Goal: Task Accomplishment & Management: Use online tool/utility

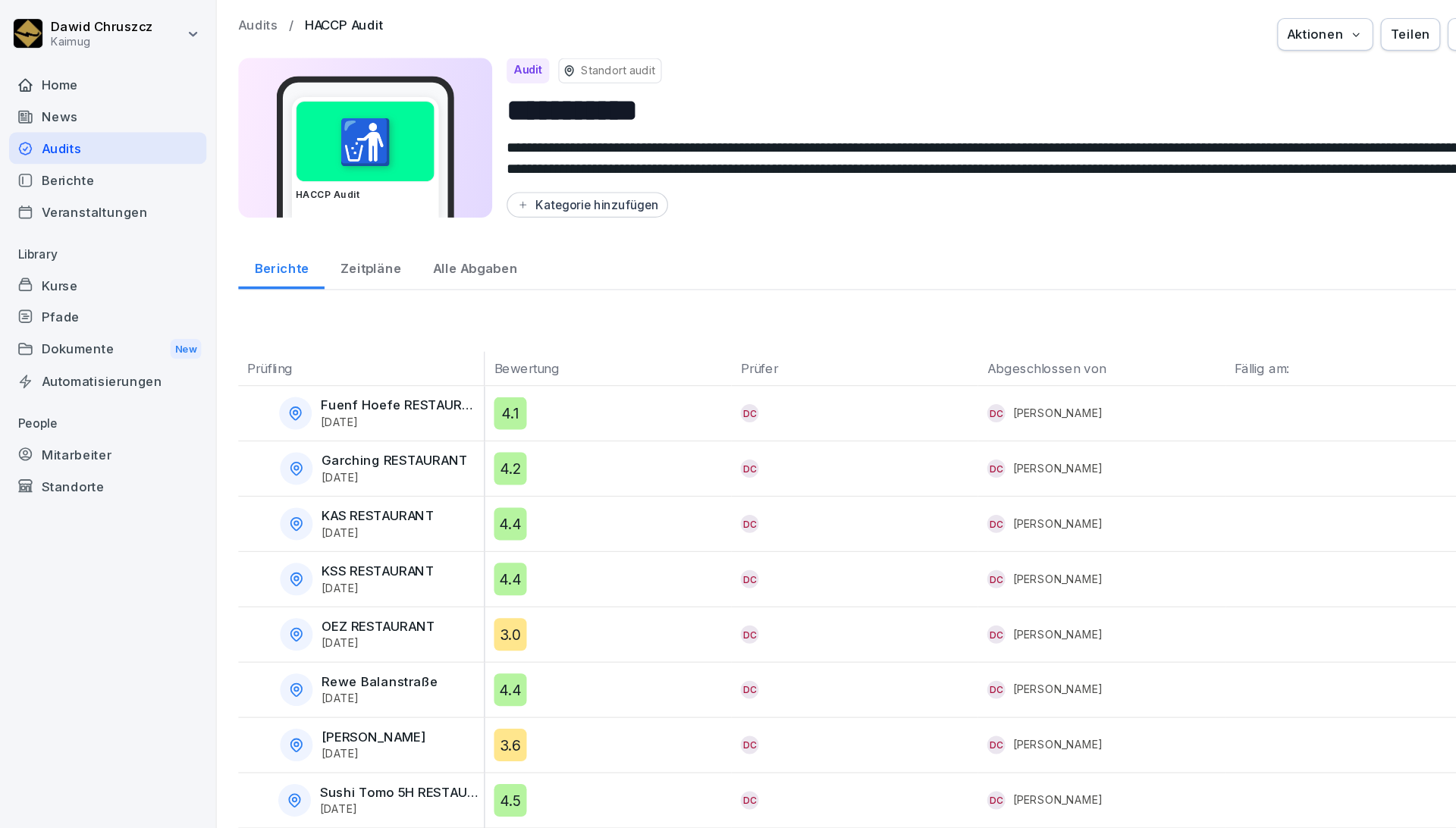
click at [325, 380] on p "Garching RESTAURANT" at bounding box center [330, 385] width 122 height 13
click at [327, 380] on p "Garching RESTAURANT" at bounding box center [330, 385] width 122 height 13
click at [331, 382] on p "Garching RESTAURANT" at bounding box center [330, 385] width 122 height 13
drag, startPoint x: 1013, startPoint y: 574, endPoint x: 587, endPoint y: 512, distance: 430.5
click at [583, 510] on tbody "Fuenf Hoefe RESTAURANT [DATE] 4.1 DC DC [PERSON_NAME] Bericht Garching RESTAURA…" at bounding box center [819, 554] width 1239 height 463
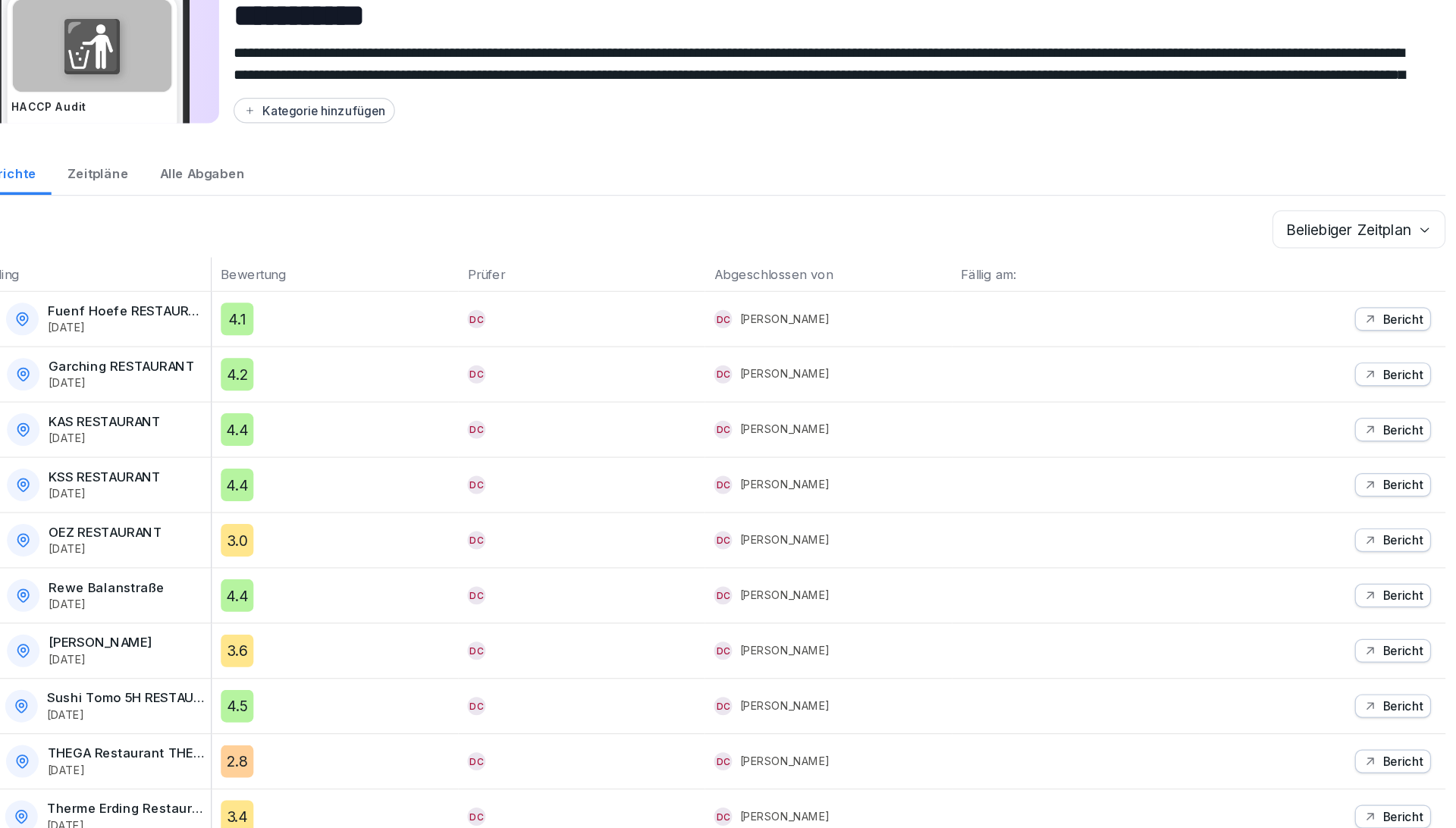
click at [1191, 396] on p "Bericht" at bounding box center [1402, 392] width 34 height 12
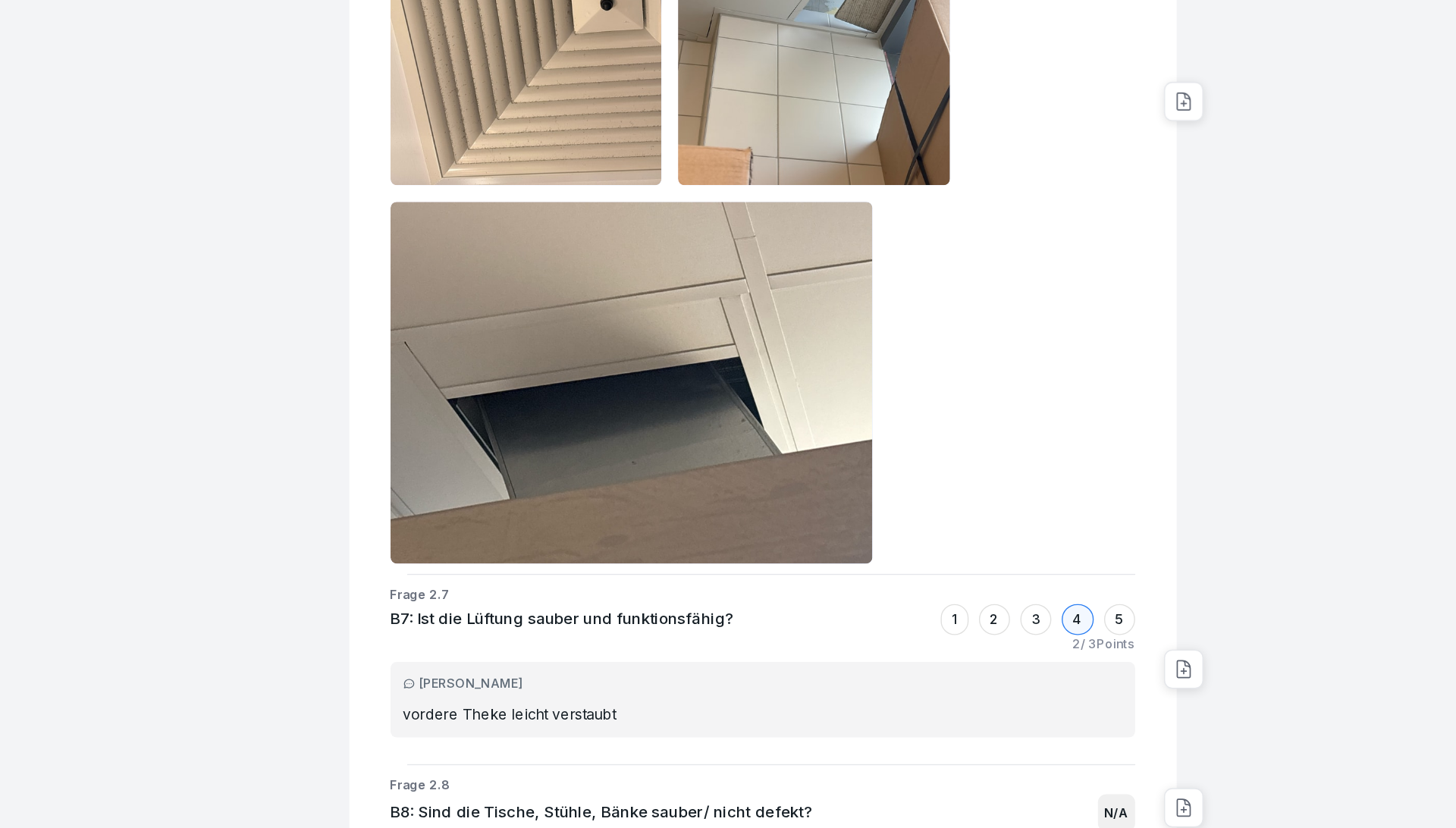
scroll to position [3590, 0]
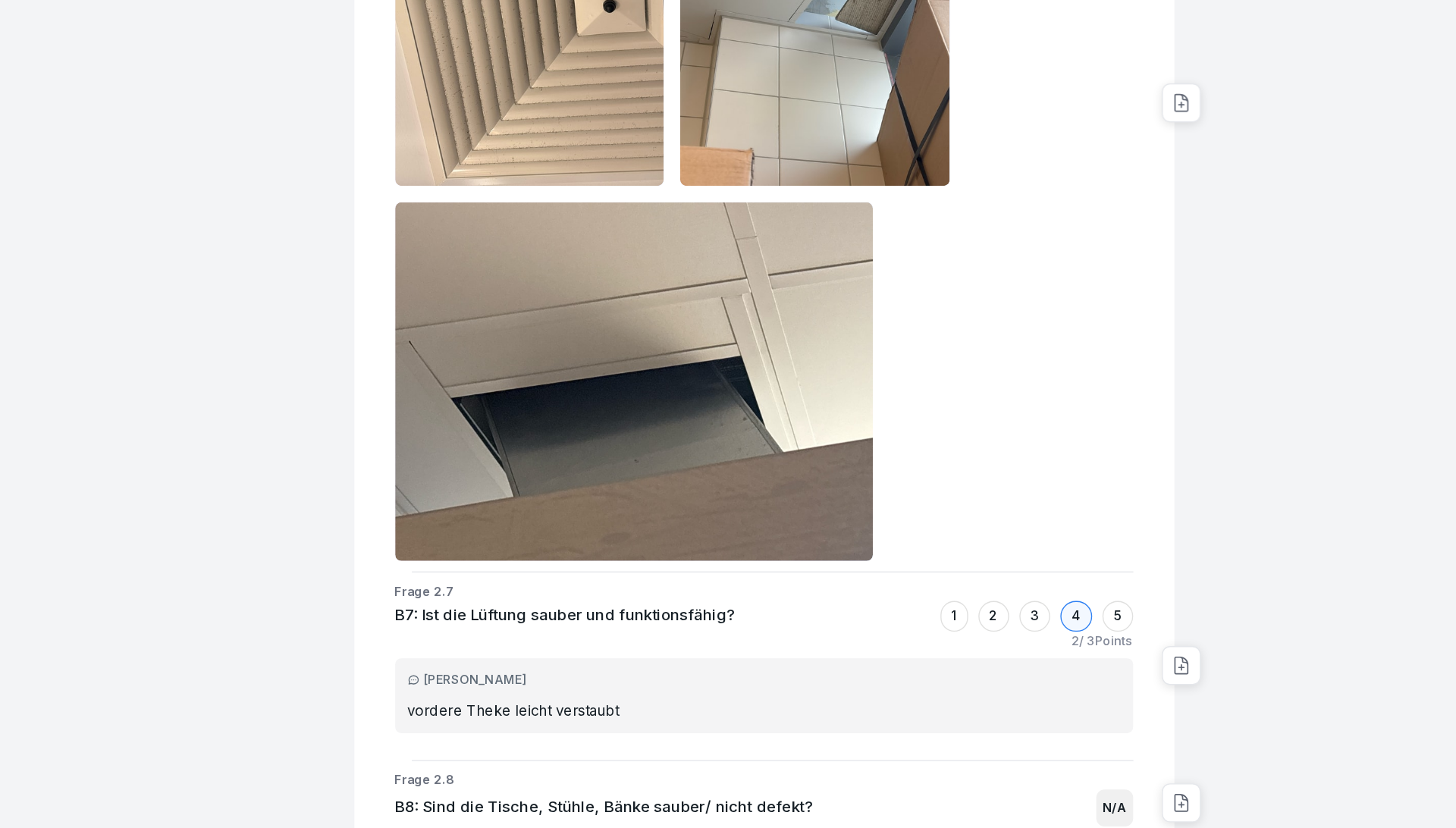
click at [876, 526] on img at bounding box center [723, 407] width 354 height 265
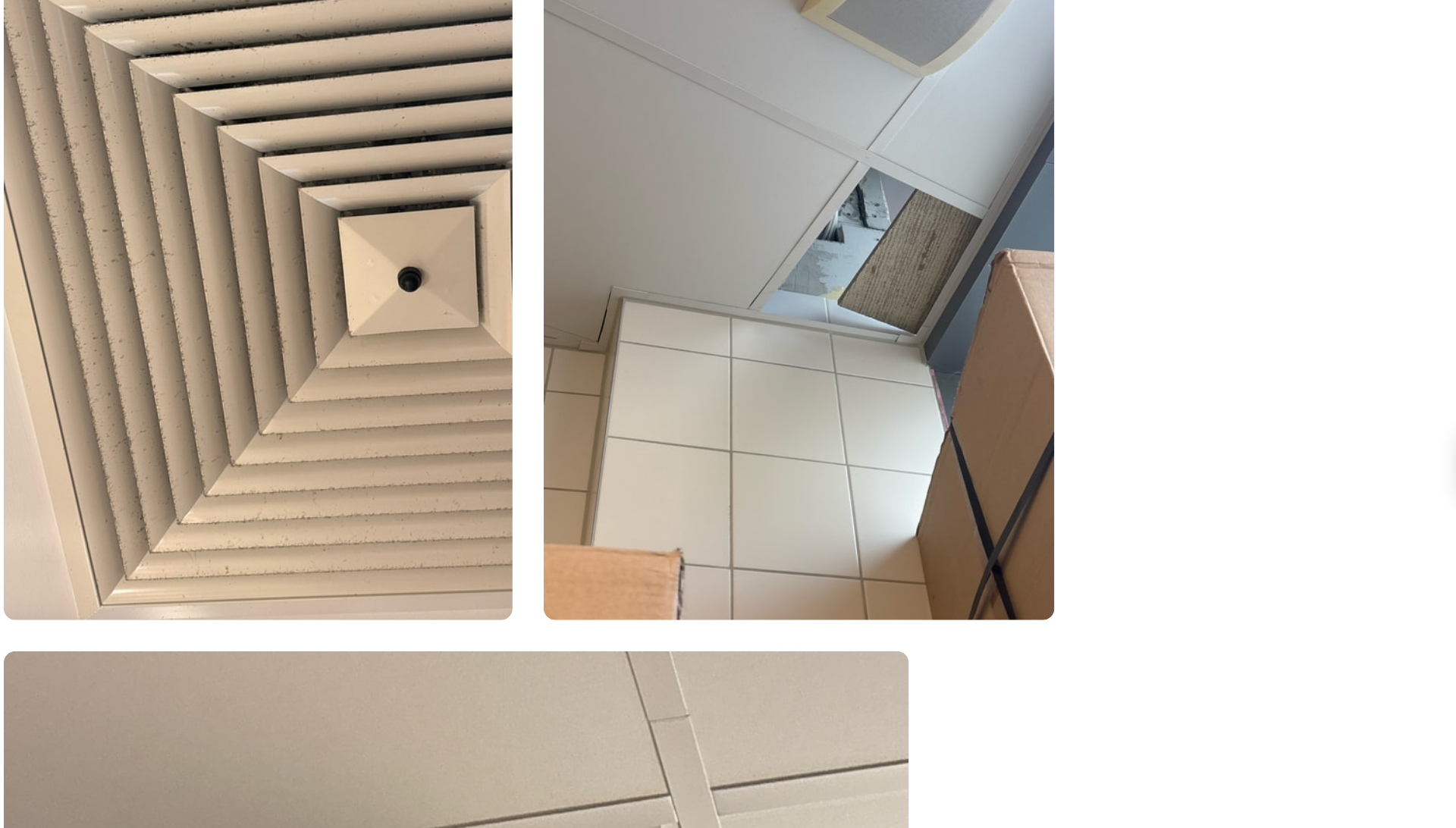
scroll to position [3396, 0]
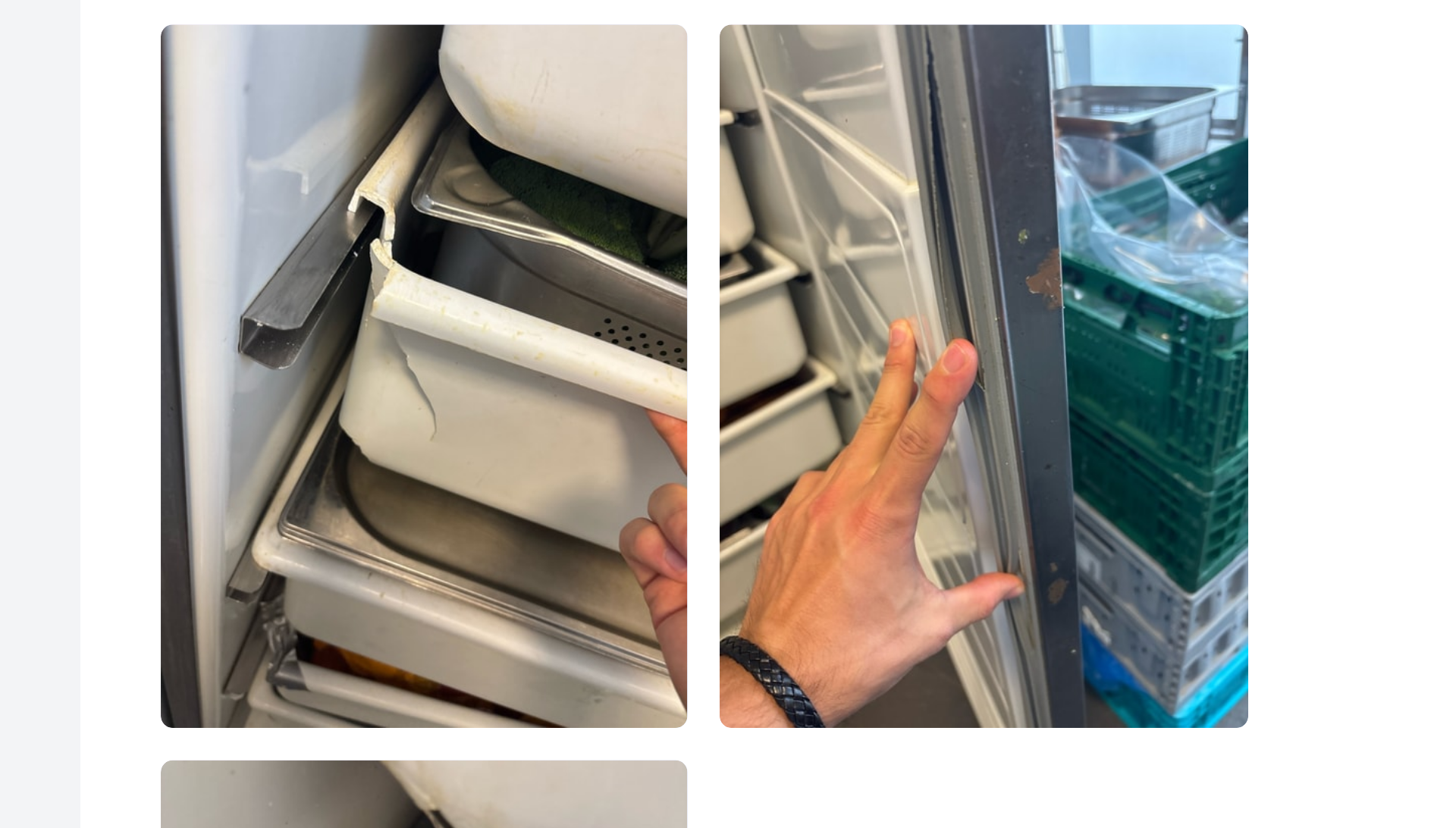
click at [864, 364] on img at bounding box center [856, 368] width 200 height 265
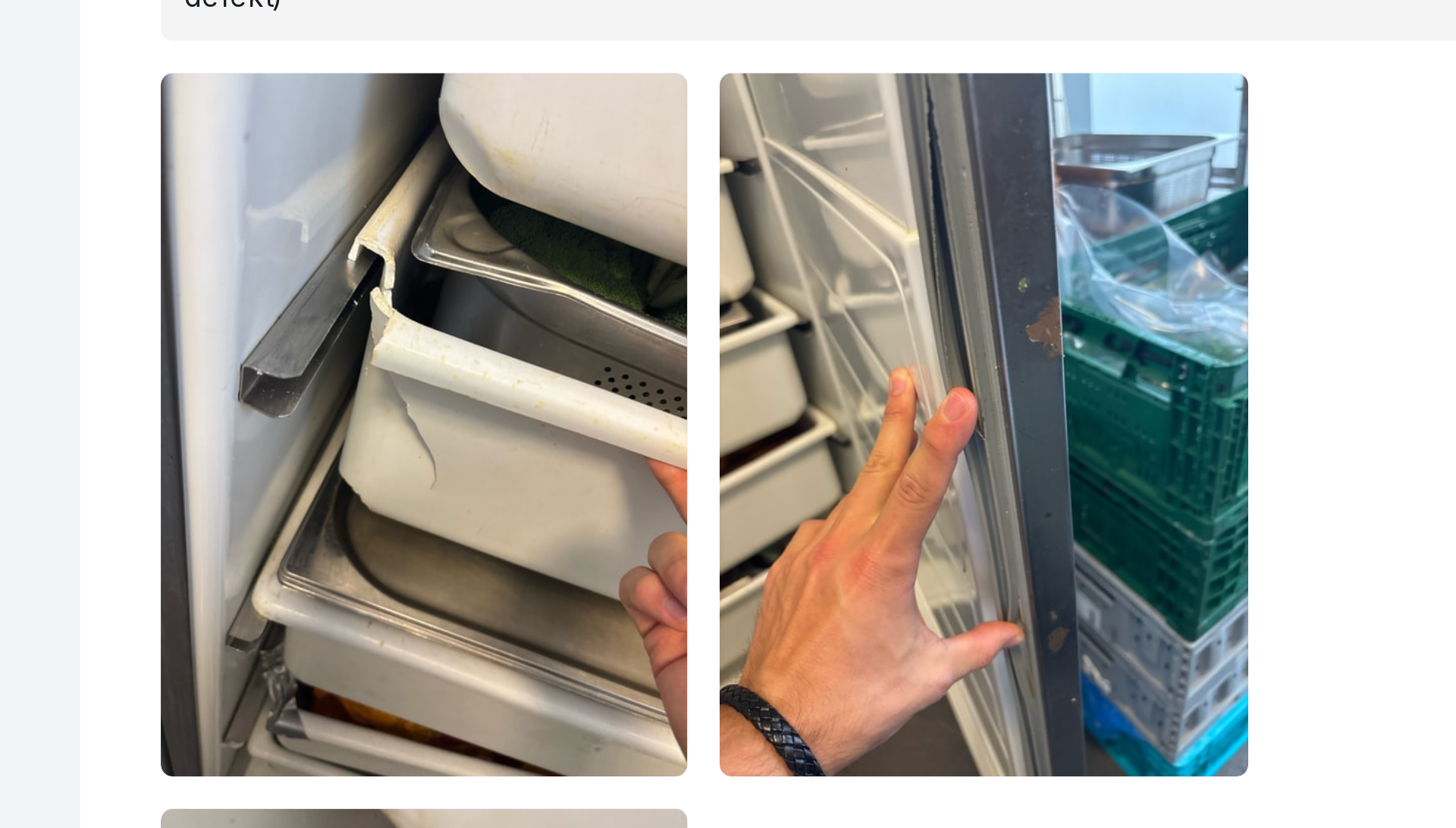
scroll to position [4939, 0]
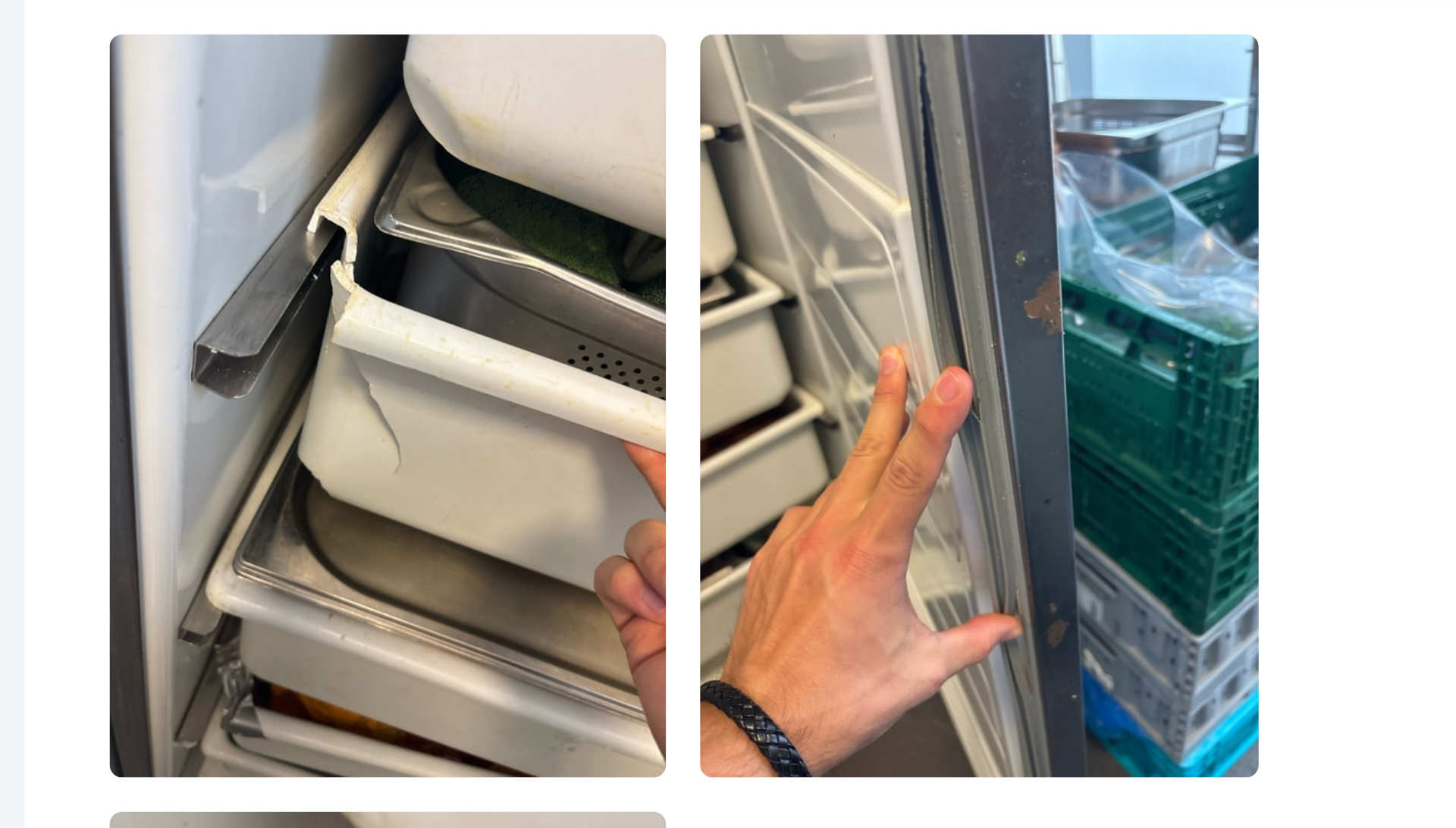
click at [639, 380] on img at bounding box center [646, 387] width 200 height 265
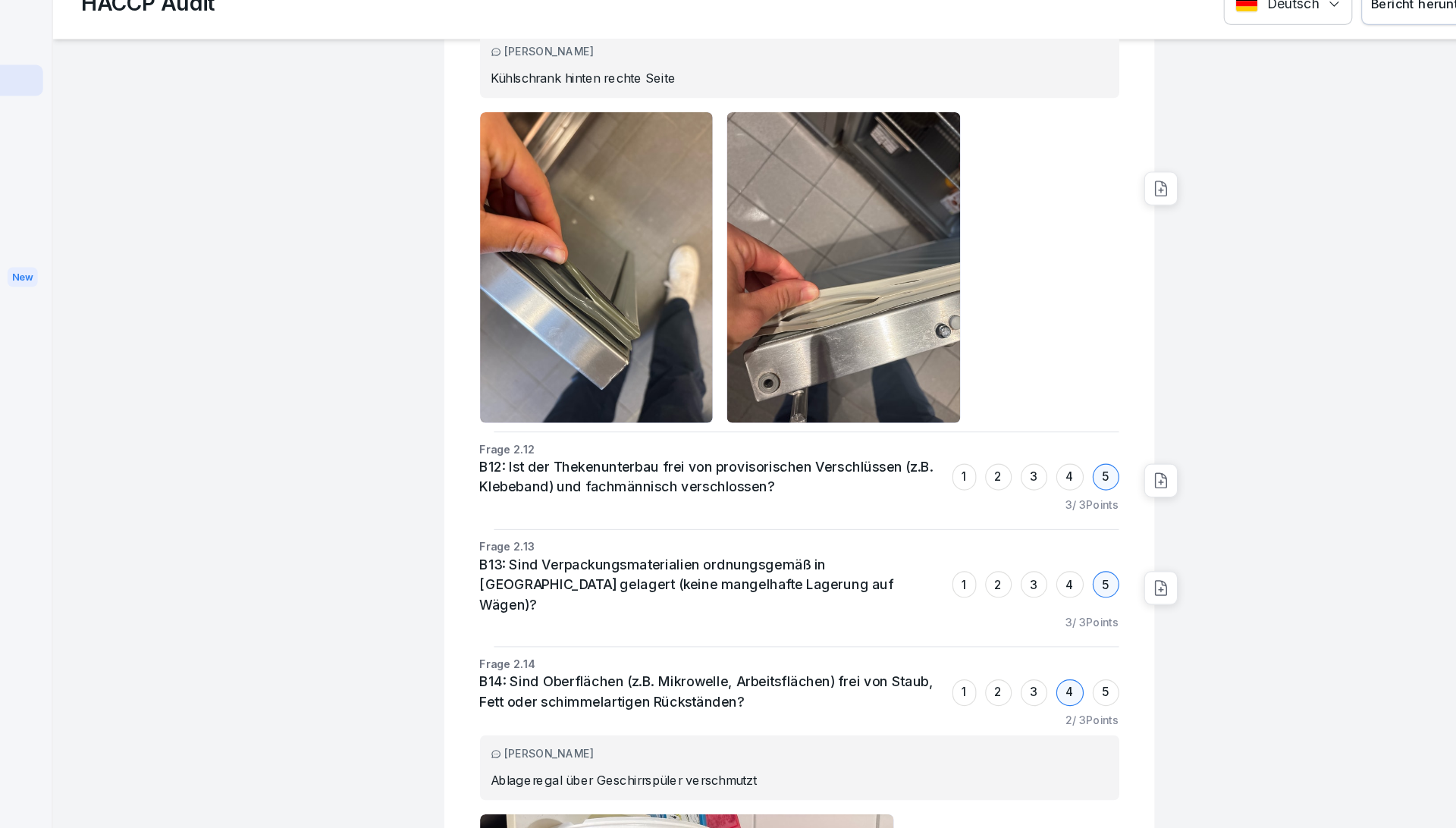
scroll to position [6050, 0]
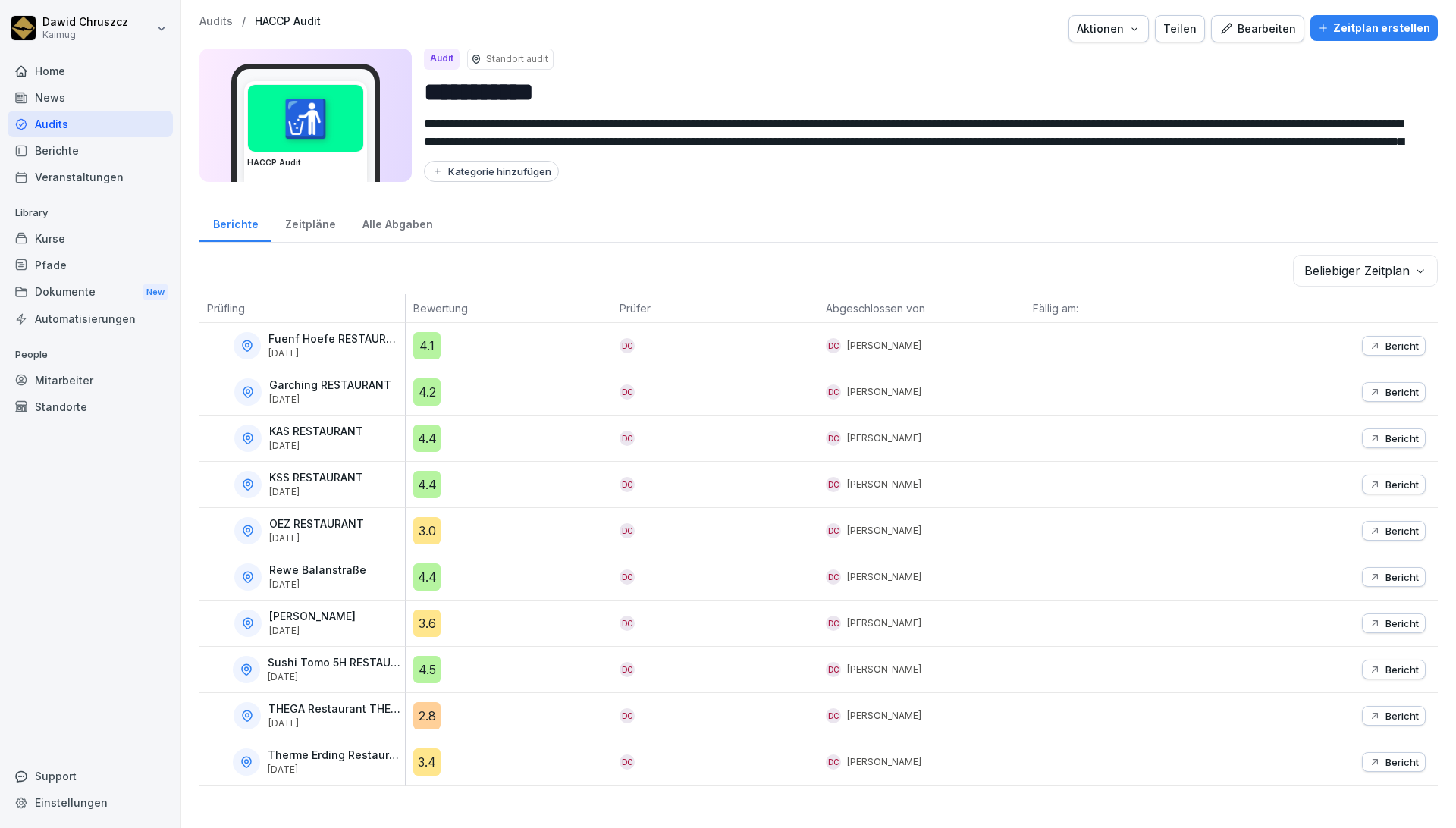
click at [1386, 720] on p "Bericht" at bounding box center [1402, 715] width 34 height 12
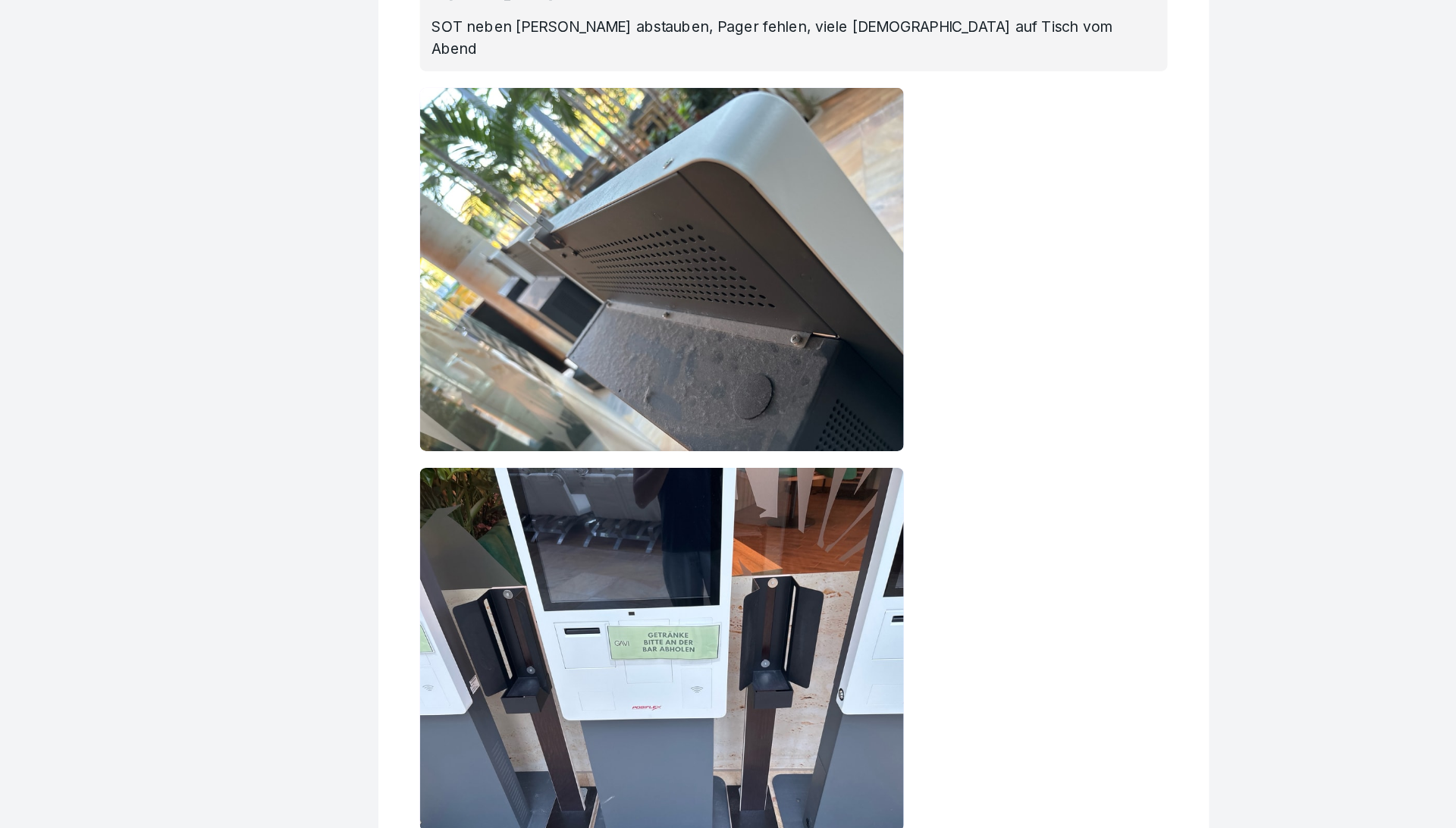
scroll to position [679, 0]
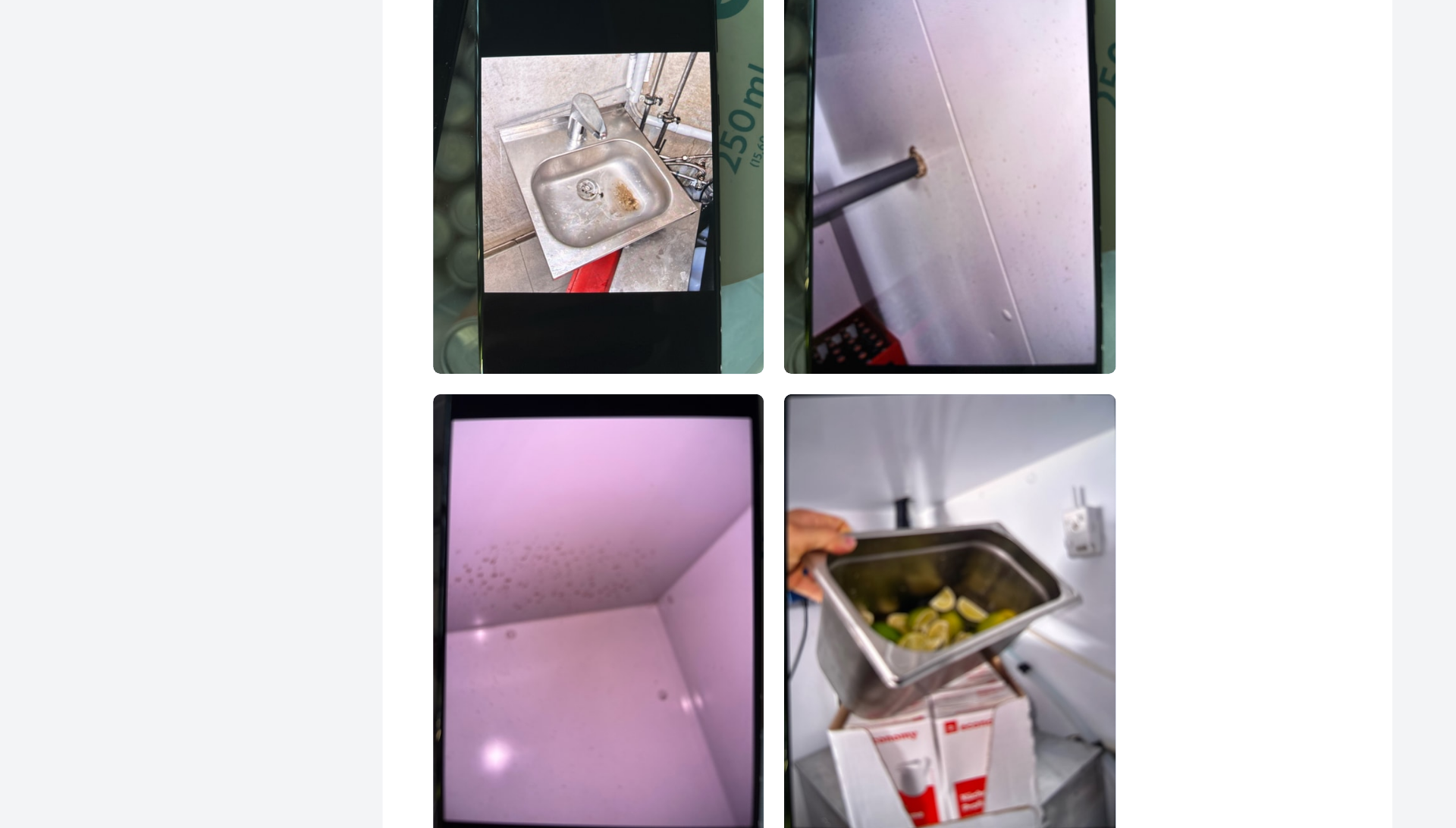
scroll to position [5874, 0]
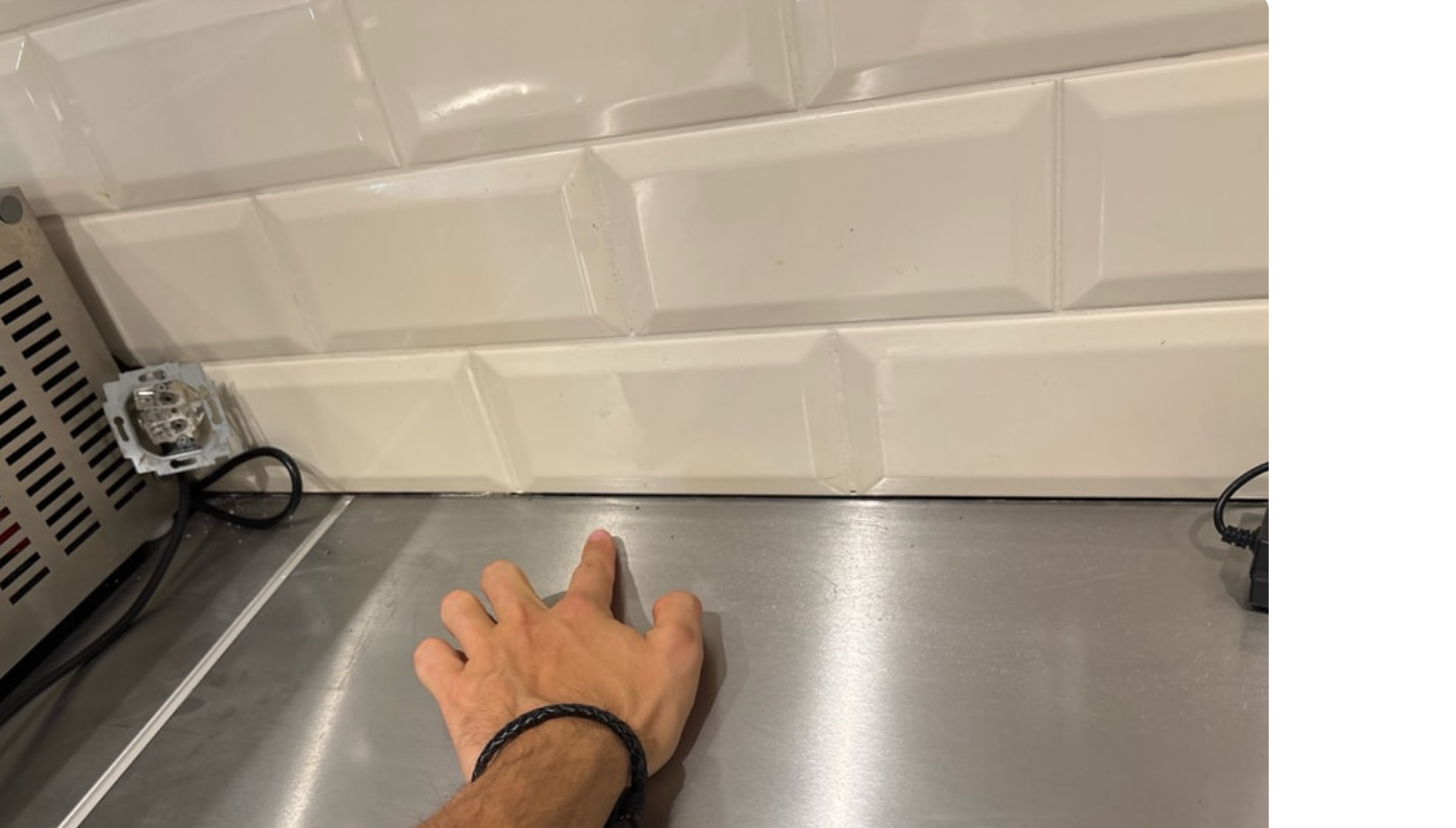
scroll to position [15046, 0]
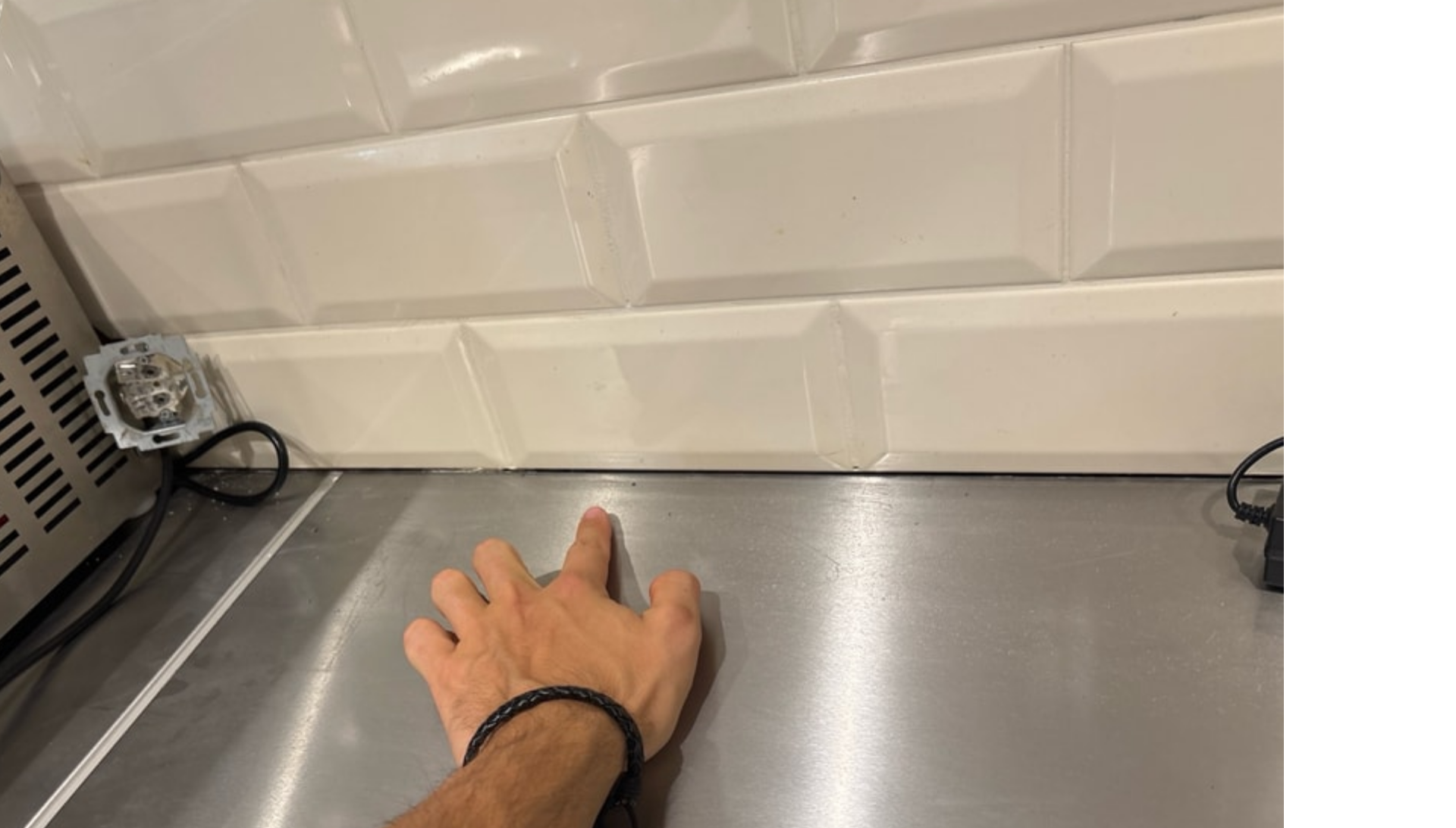
click at [820, 438] on img at bounding box center [723, 465] width 354 height 265
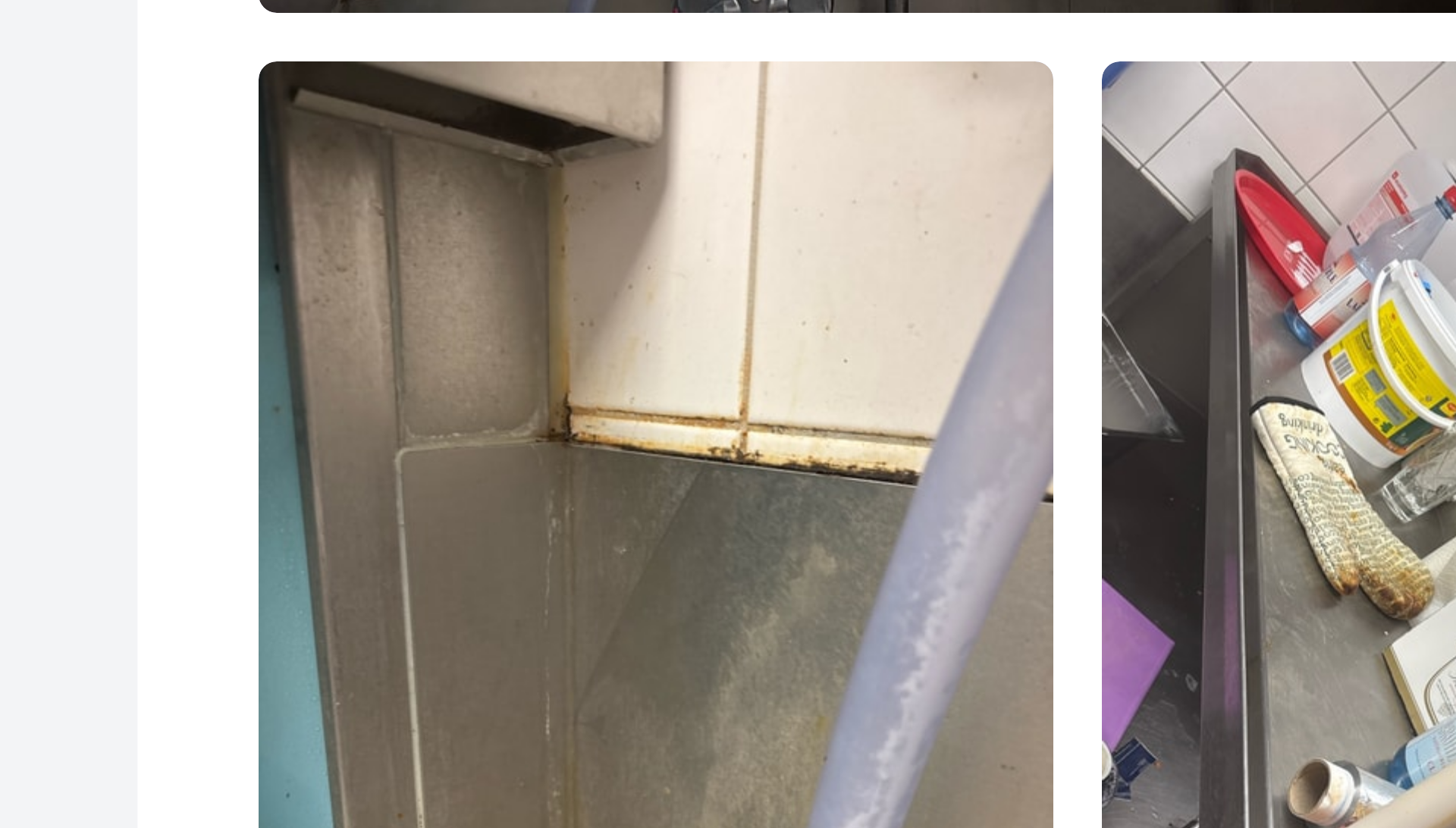
scroll to position [17258, 0]
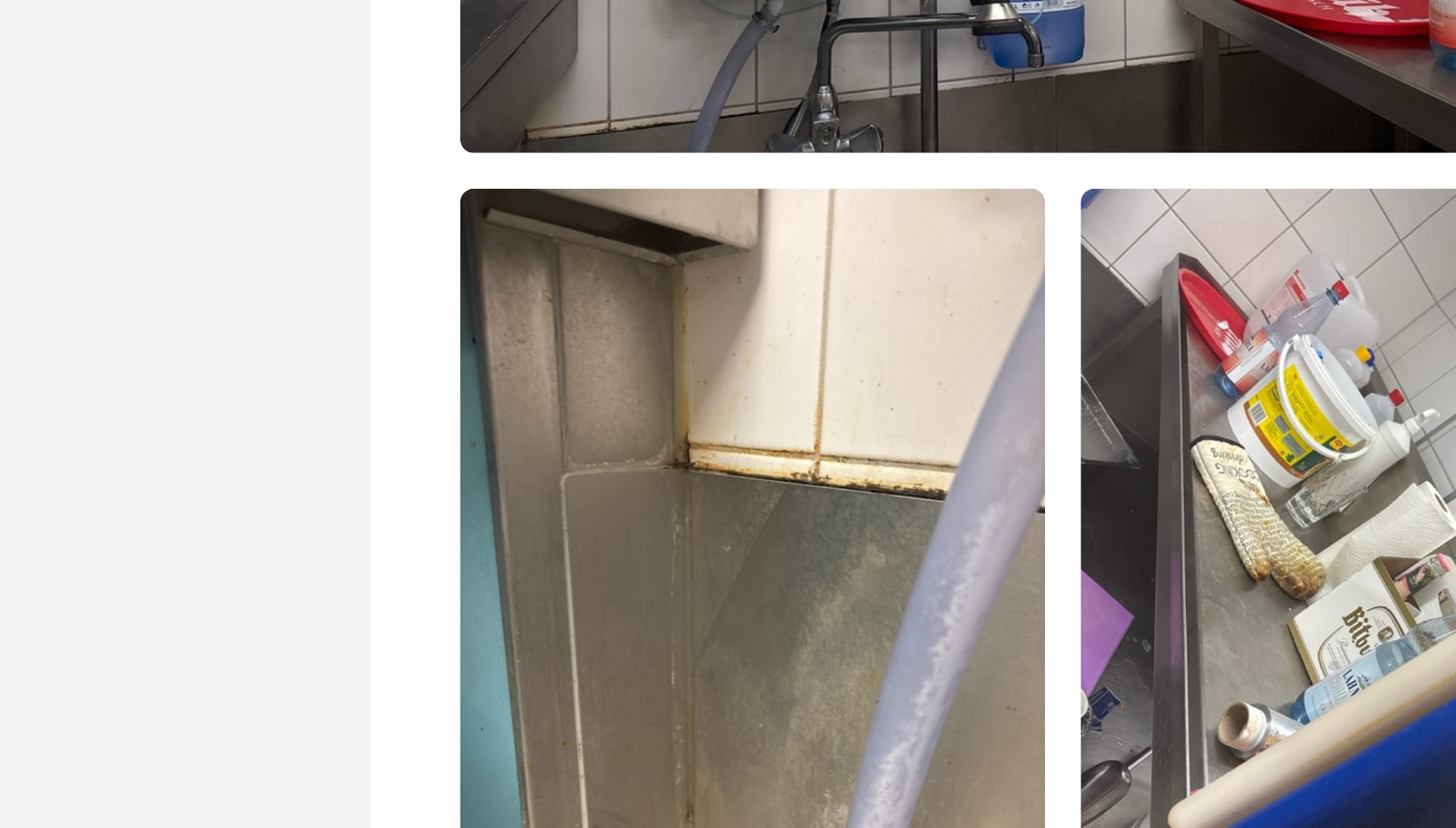
click at [883, 325] on img at bounding box center [723, 231] width 354 height 265
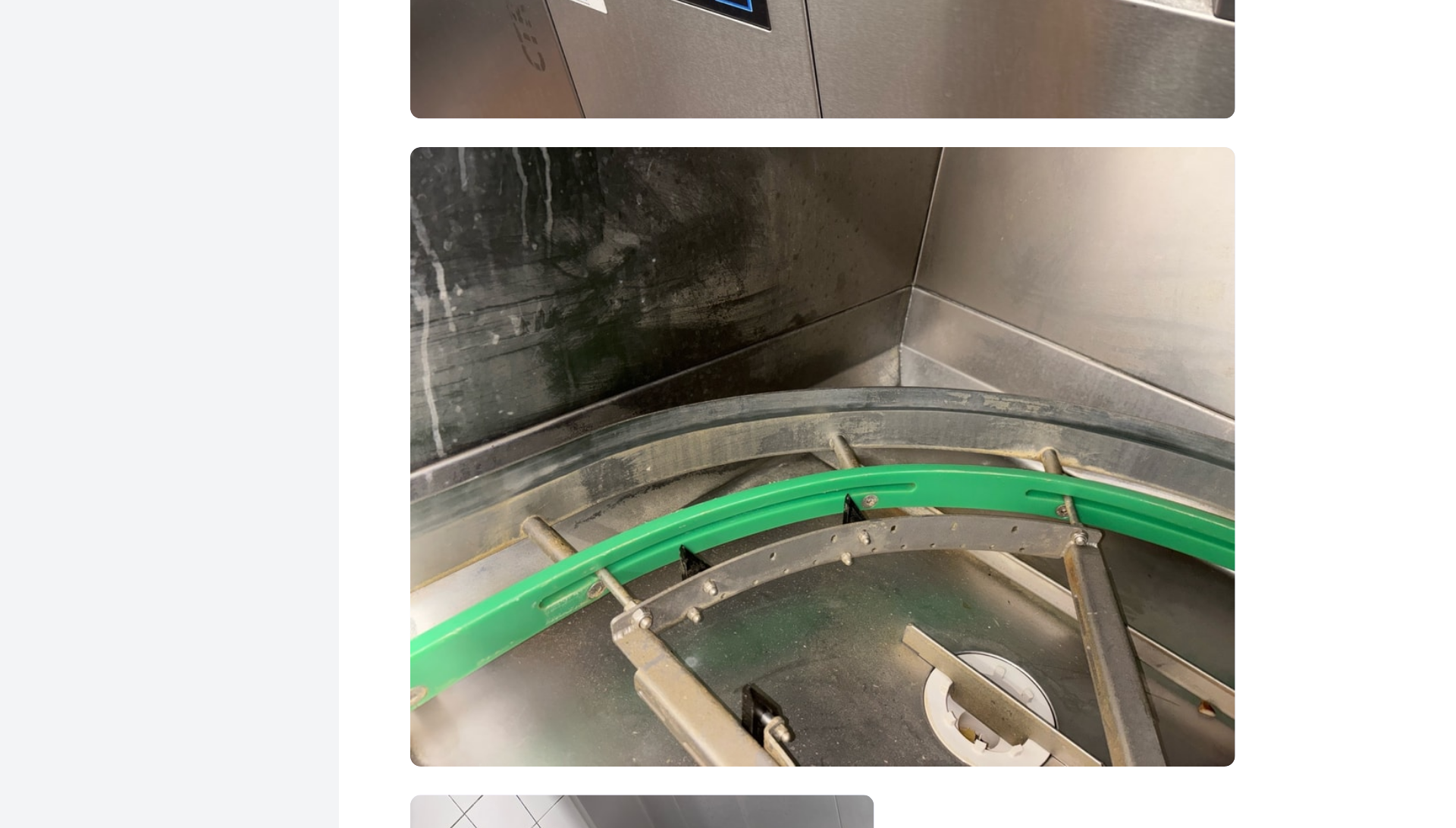
scroll to position [17876, 0]
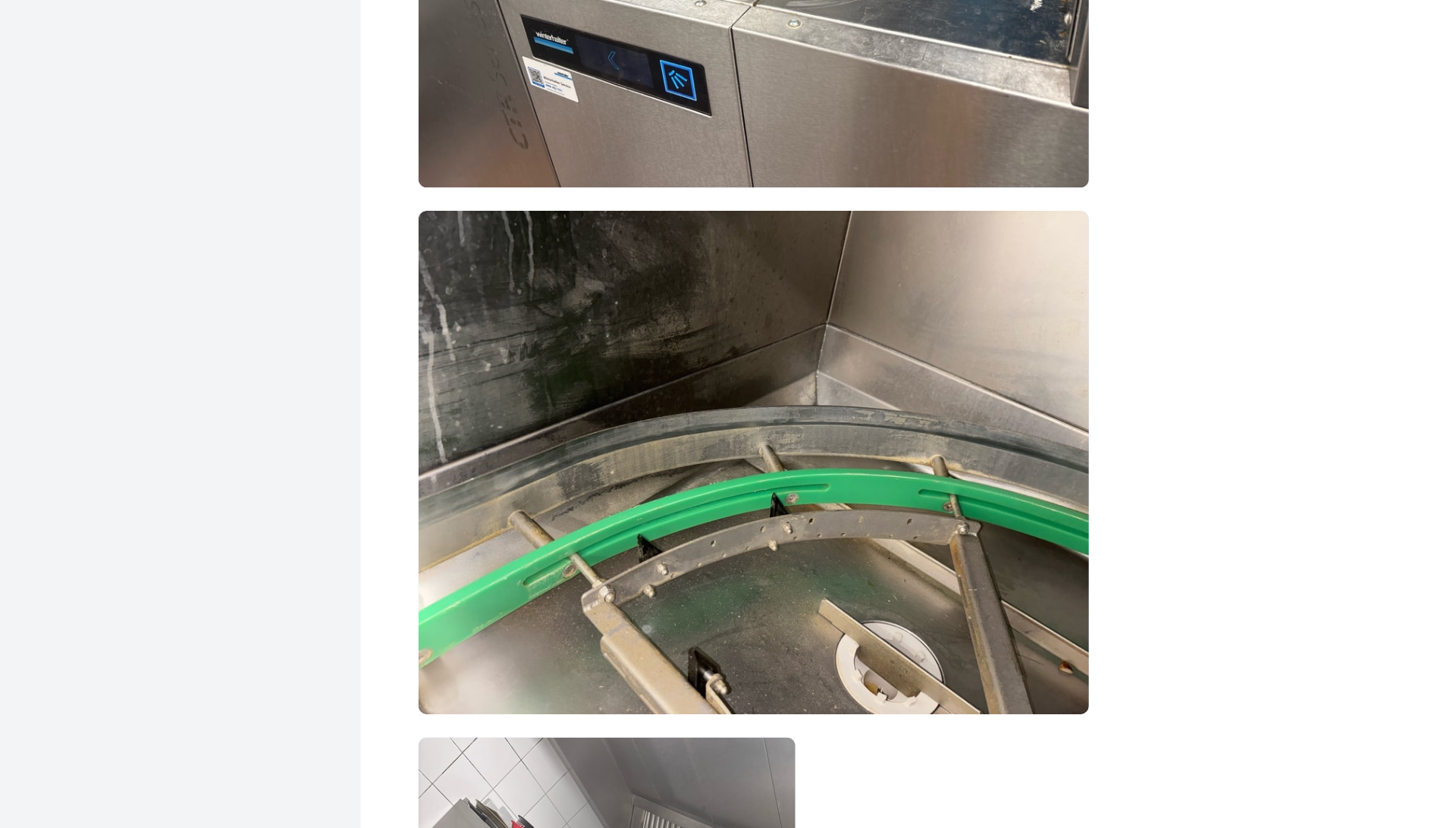
click at [1092, 305] on div "Frage 4.9 D9: Ist der Glas-/Geschirrspüler sauber/nicht defekt? 1 2 3 4 5 0 / 3…" at bounding box center [825, 499] width 594 height 2380
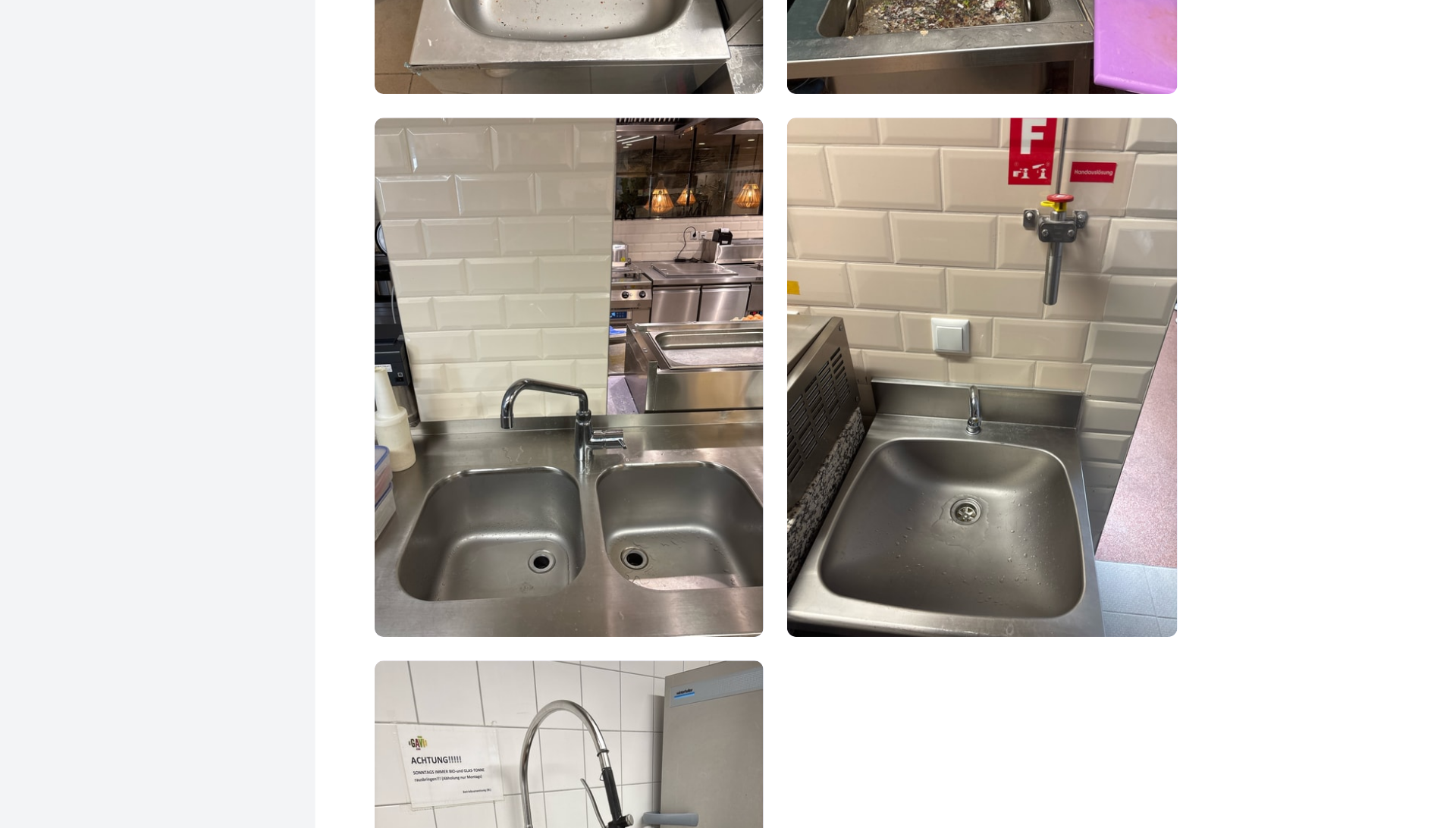
scroll to position [21258, 0]
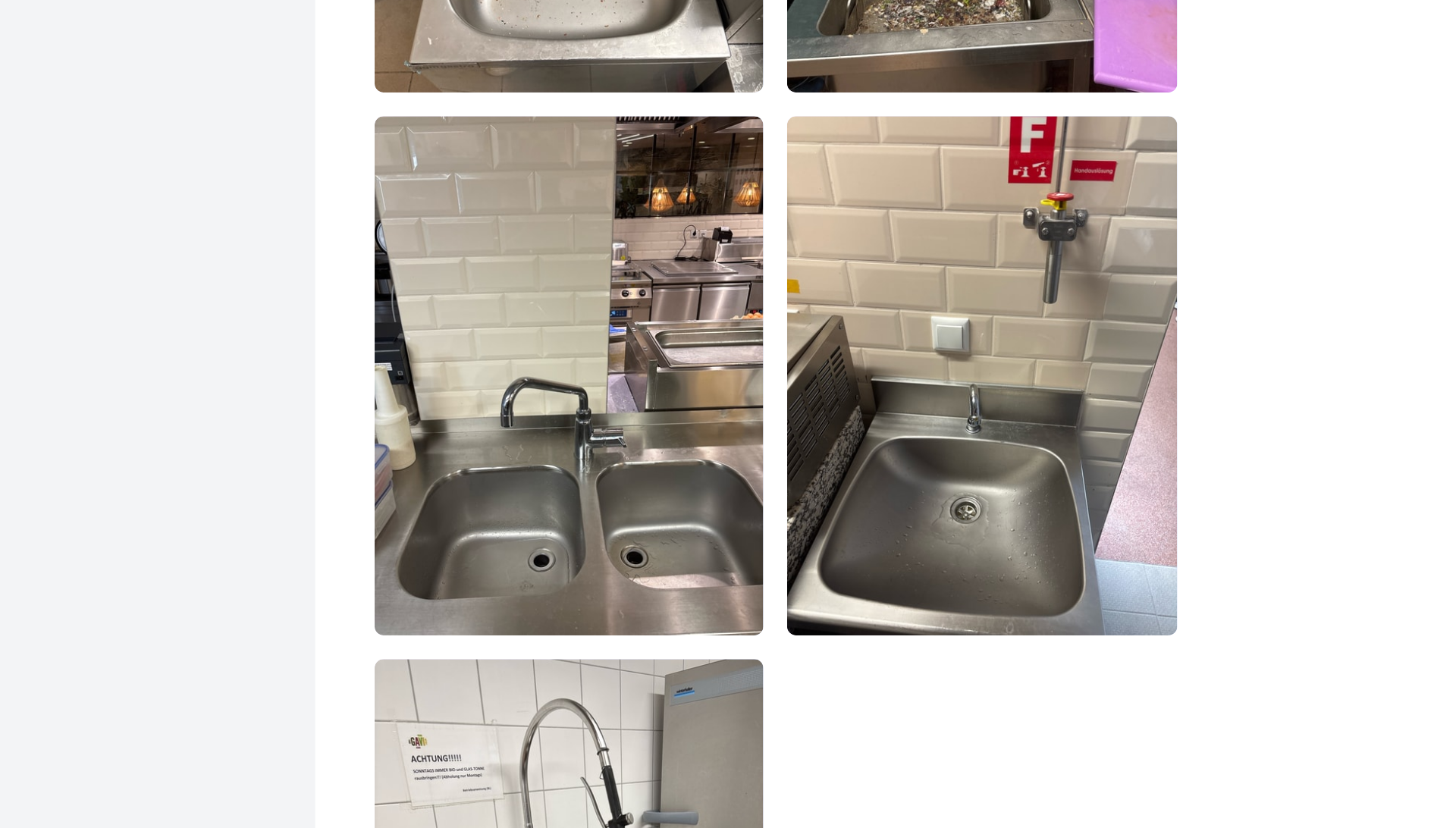
click at [919, 316] on img at bounding box center [856, 358] width 200 height 265
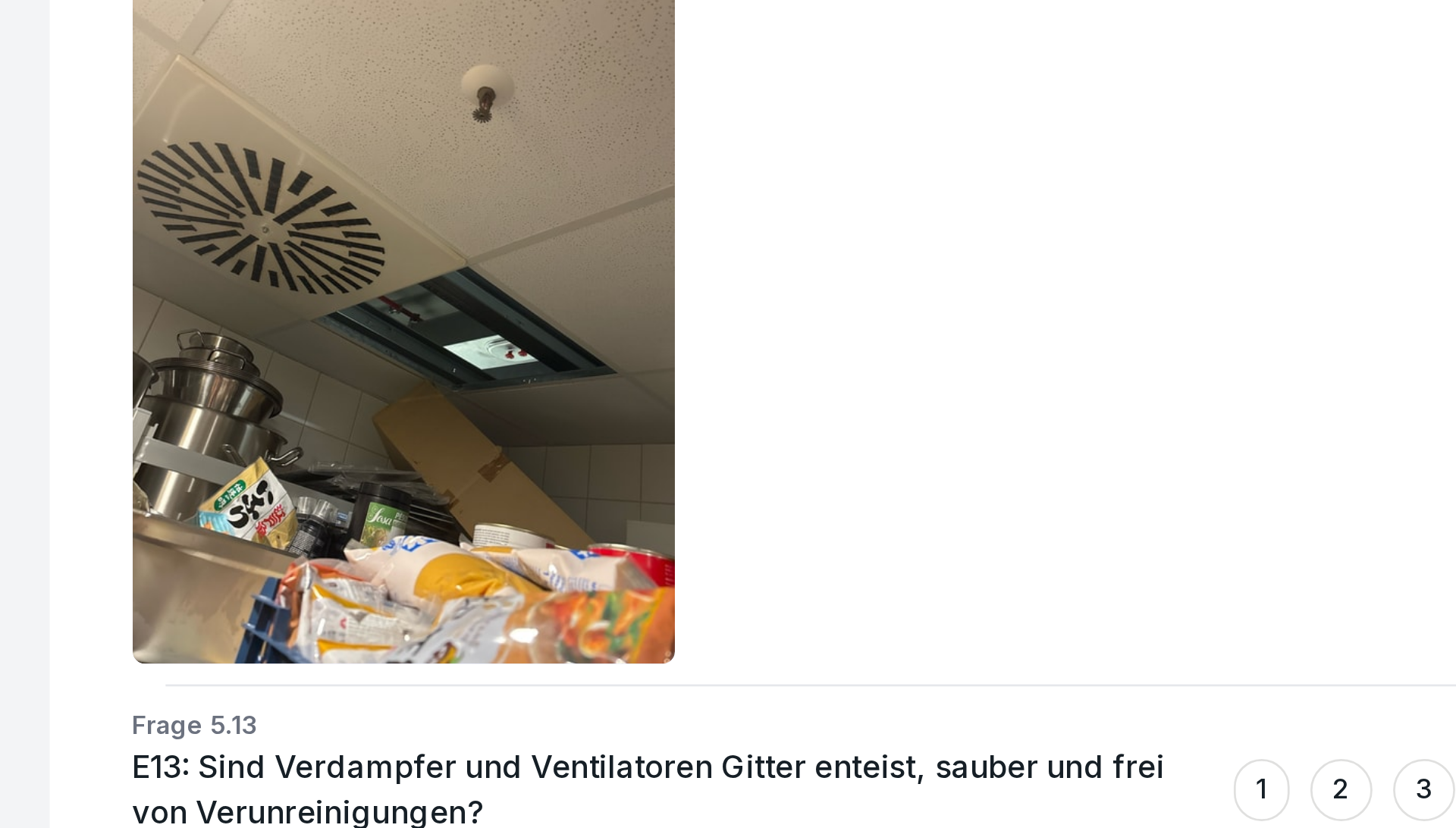
scroll to position [28380, 0]
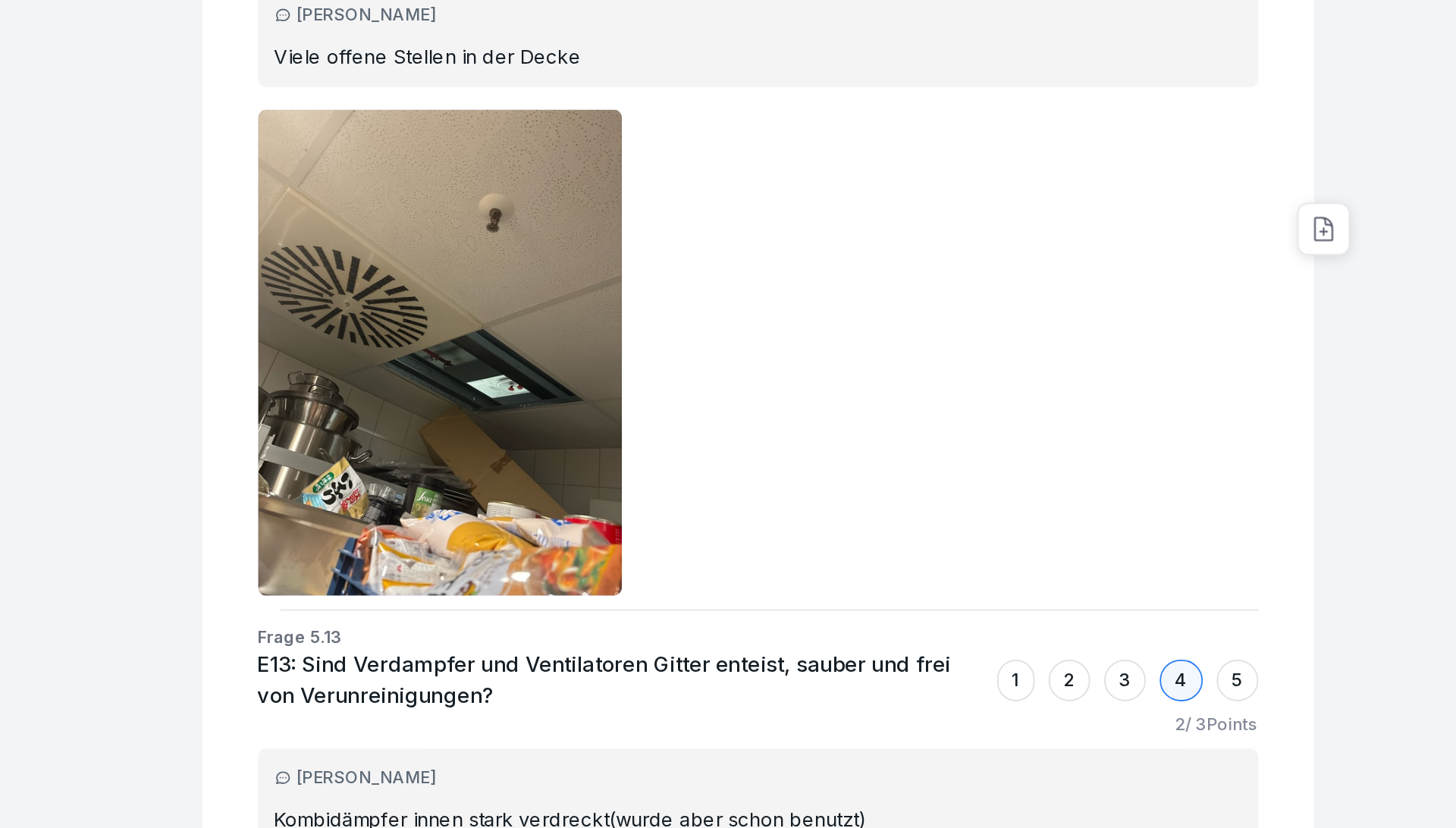
click at [915, 457] on div at bounding box center [819, 487] width 546 height 265
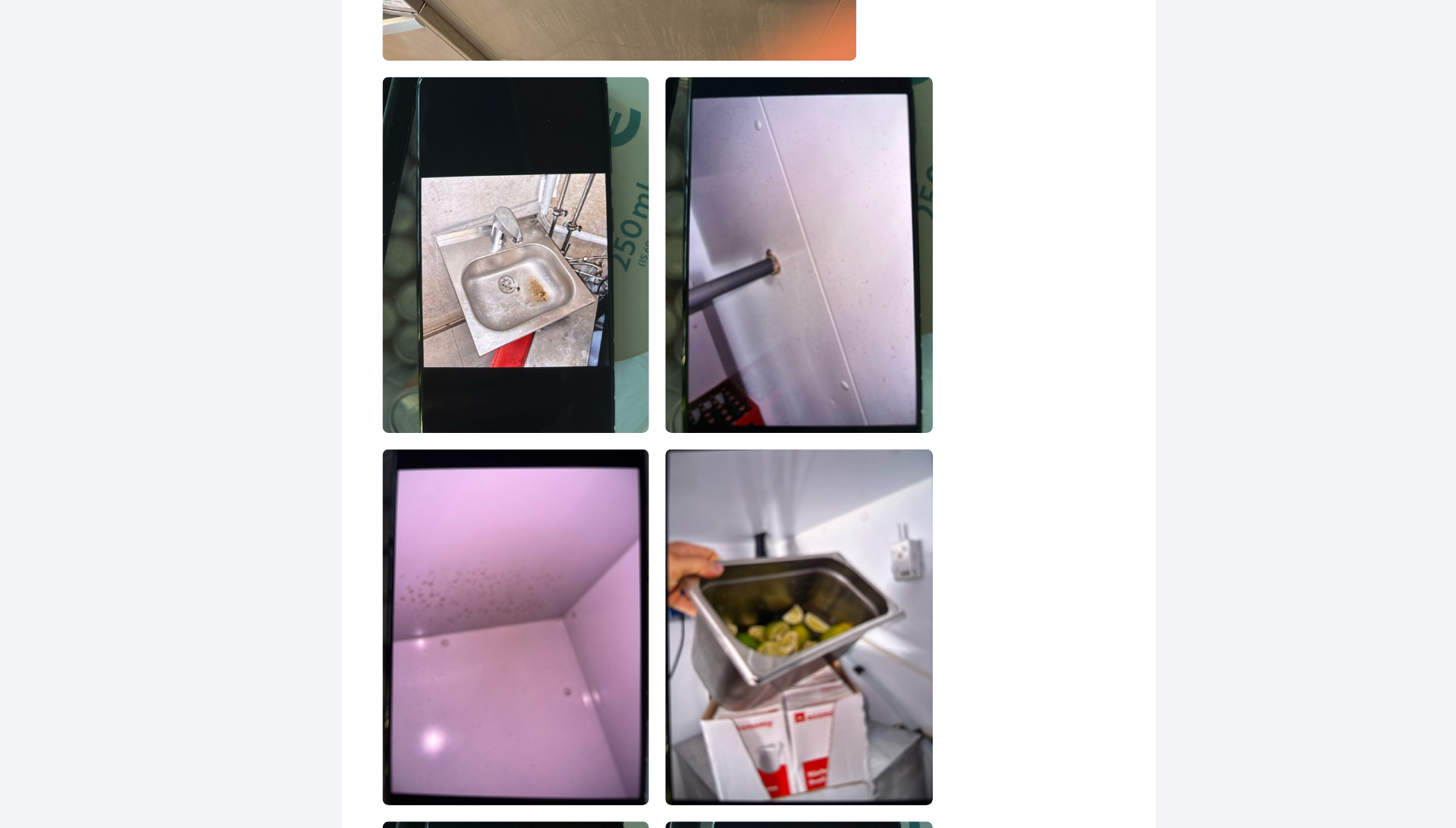
scroll to position [5533, 0]
